Goal: Entertainment & Leisure: Consume media (video, audio)

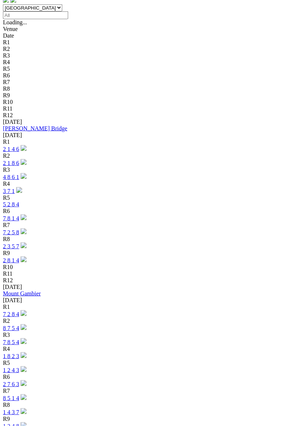
scroll to position [247, 0]
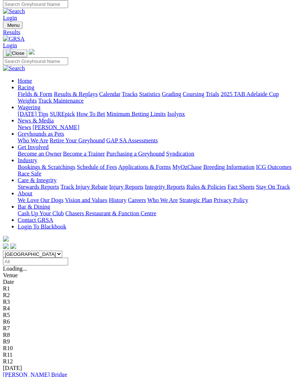
scroll to position [0, 0]
